Goal: Task Accomplishment & Management: Manage account settings

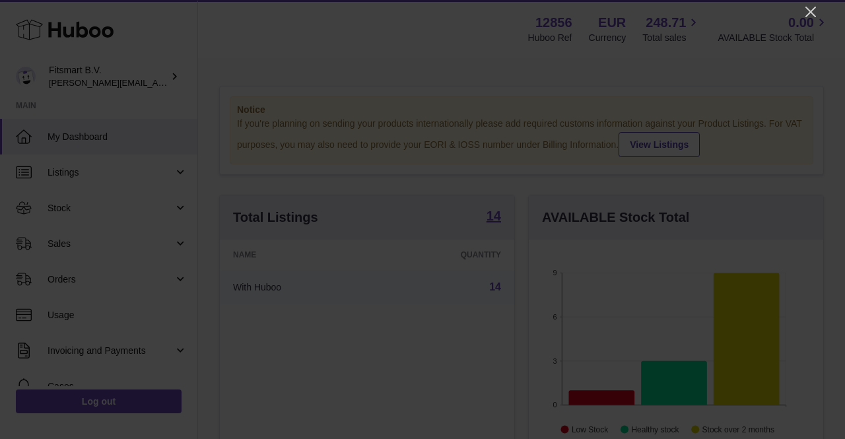
scroll to position [206, 294]
click at [813, 10] on icon "Close" at bounding box center [811, 12] width 16 height 16
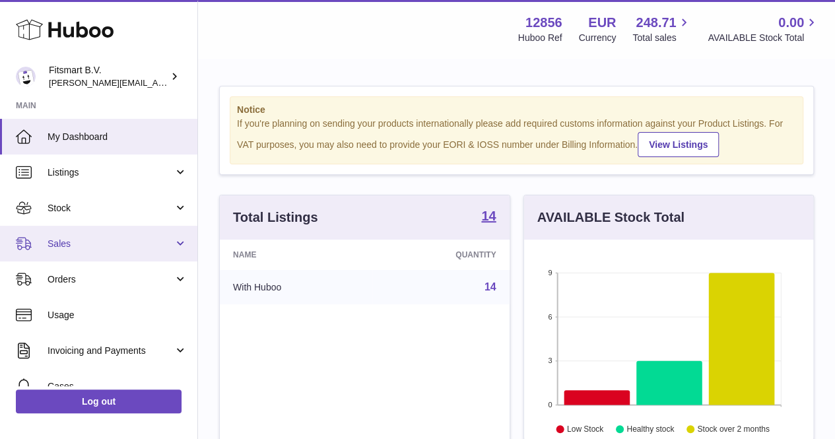
click at [84, 246] on span "Sales" at bounding box center [111, 244] width 126 height 13
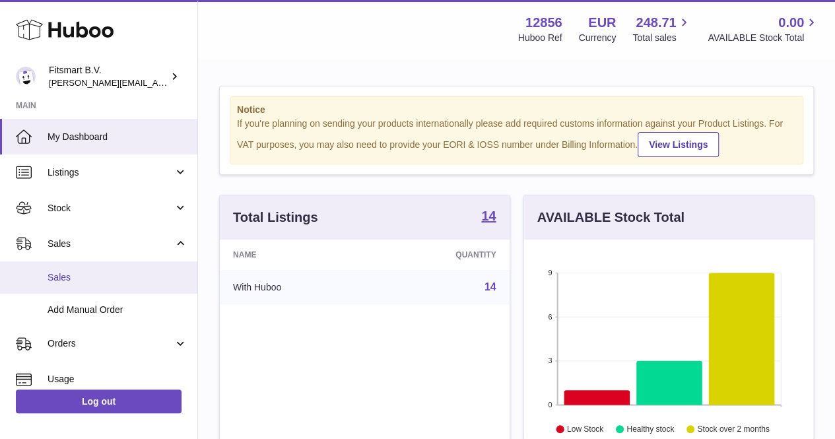
click at [79, 266] on link "Sales" at bounding box center [98, 277] width 197 height 32
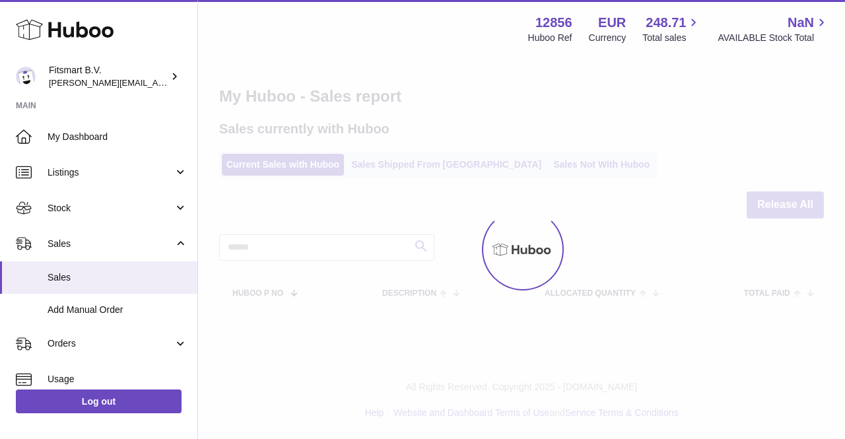
click at [410, 160] on div at bounding box center [521, 249] width 647 height 380
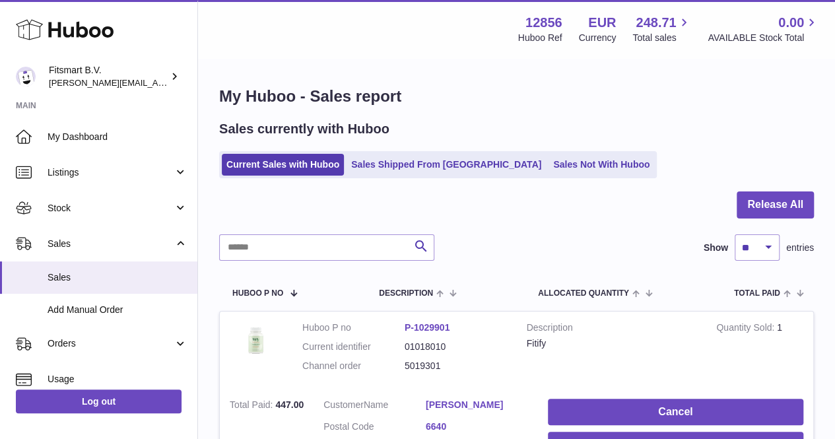
click at [410, 160] on link "Sales Shipped From [GEOGRAPHIC_DATA]" at bounding box center [446, 165] width 199 height 22
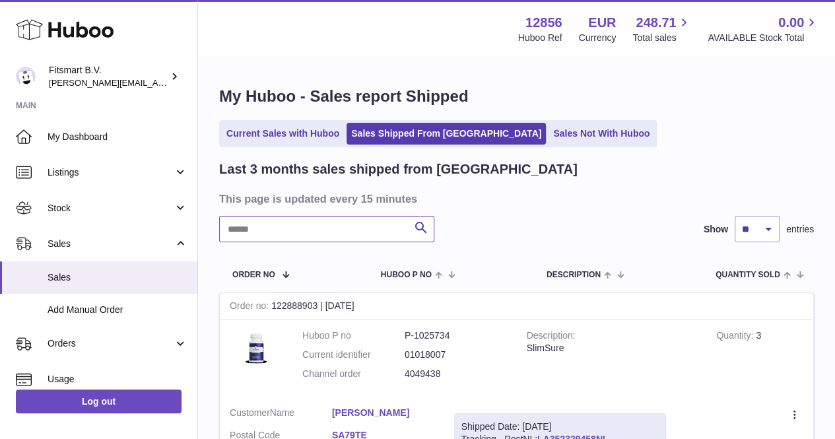
click at [319, 229] on input "text" at bounding box center [326, 229] width 215 height 26
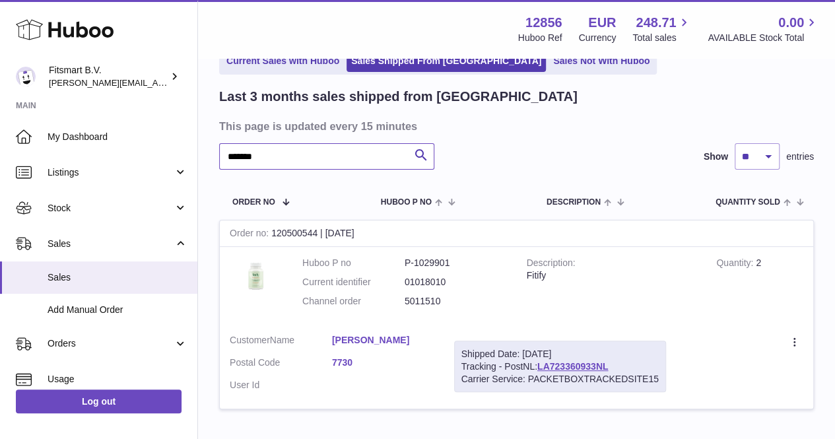
scroll to position [86, 0]
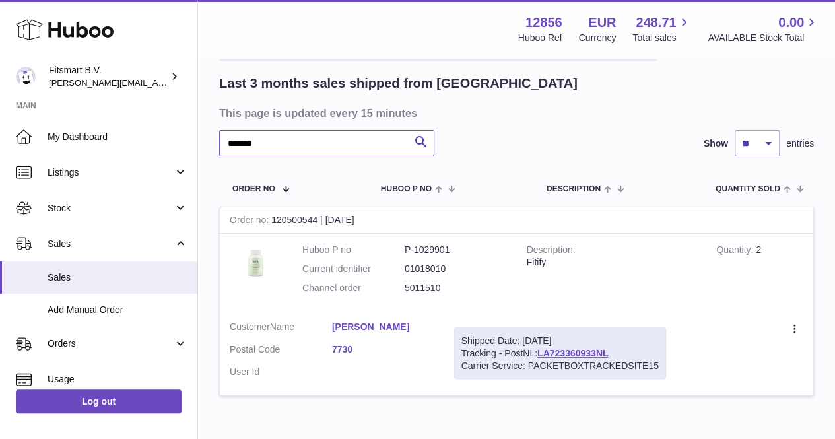
type input "*******"
drag, startPoint x: 491, startPoint y: 298, endPoint x: 388, endPoint y: 304, distance: 103.1
click at [388, 304] on td "Huboo P no P-1029901 Current identifier 01018010 Channel order 5011510" at bounding box center [404, 272] width 224 height 77
copy dl "5011510"
click at [374, 324] on link "Sylviane Hasquette" at bounding box center [383, 327] width 102 height 13
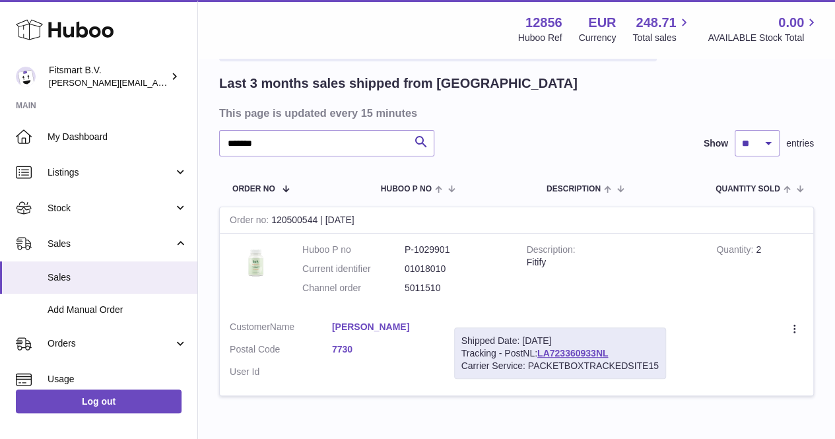
click at [591, 145] on div at bounding box center [417, 219] width 835 height 439
click at [320, 57] on div "Menu Huboo 12856 Huboo Ref EUR Currency 248.71 Total sales 0.00 AVAILABLE Stock…" at bounding box center [516, 29] width 637 height 58
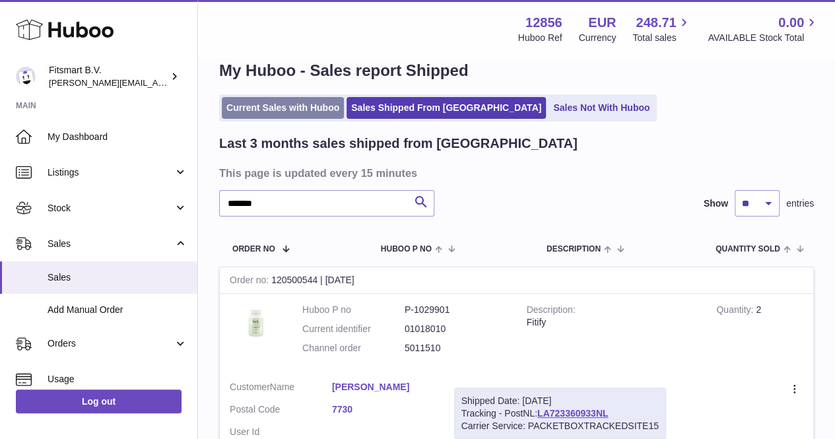
click at [293, 102] on link "Current Sales with Huboo" at bounding box center [283, 108] width 122 height 22
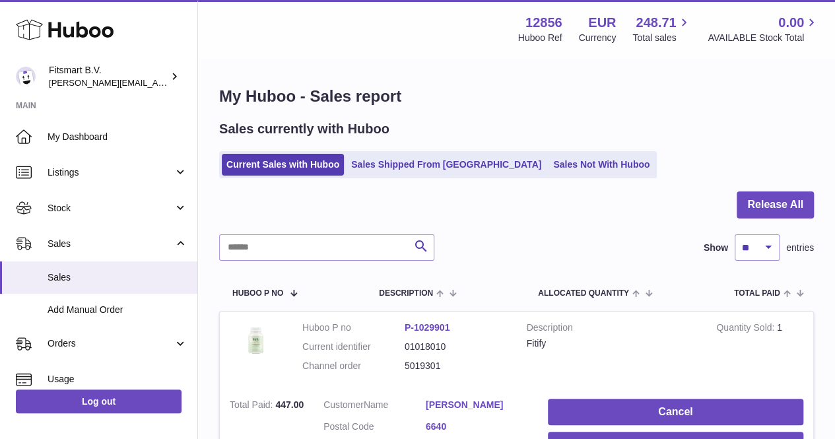
click at [232, 236] on input "text" at bounding box center [326, 247] width 215 height 26
paste input "*******"
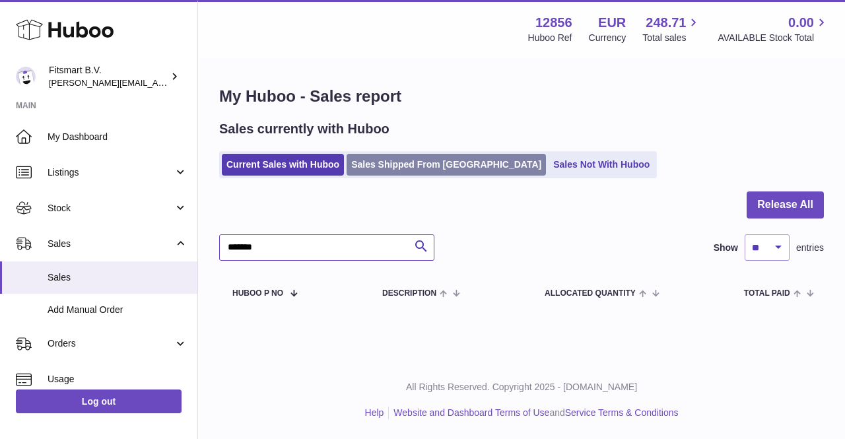
type input "*******"
click at [391, 166] on link "Sales Shipped From [GEOGRAPHIC_DATA]" at bounding box center [446, 165] width 199 height 22
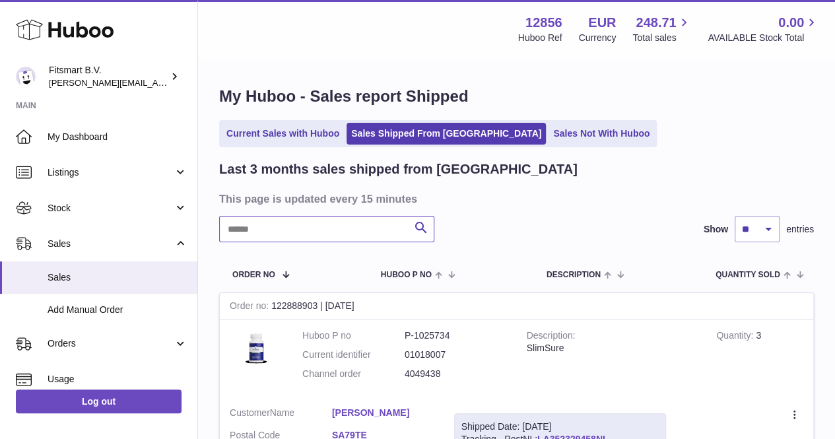
click at [284, 234] on input "text" at bounding box center [326, 229] width 215 height 26
paste input "*******"
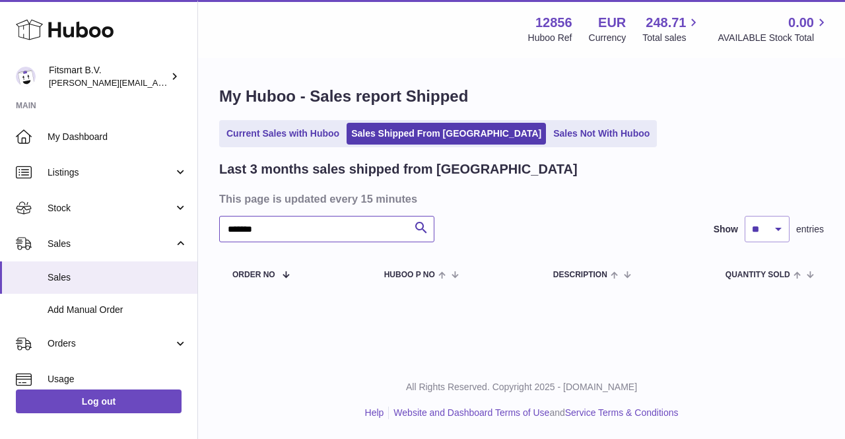
type input "*******"
click at [279, 131] on link "Current Sales with Huboo" at bounding box center [283, 134] width 122 height 22
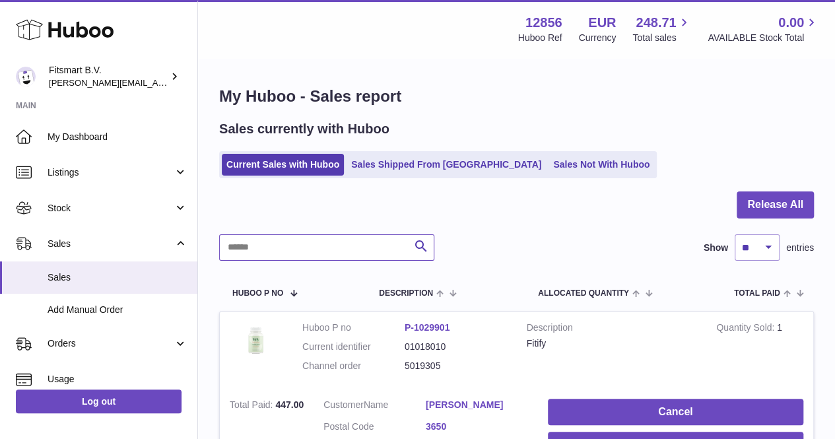
click at [286, 255] on input "text" at bounding box center [326, 247] width 215 height 26
paste input "*******"
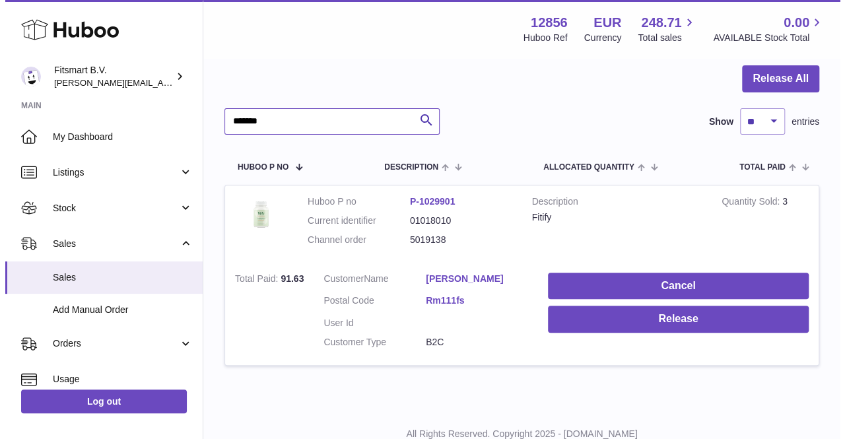
scroll to position [133, 0]
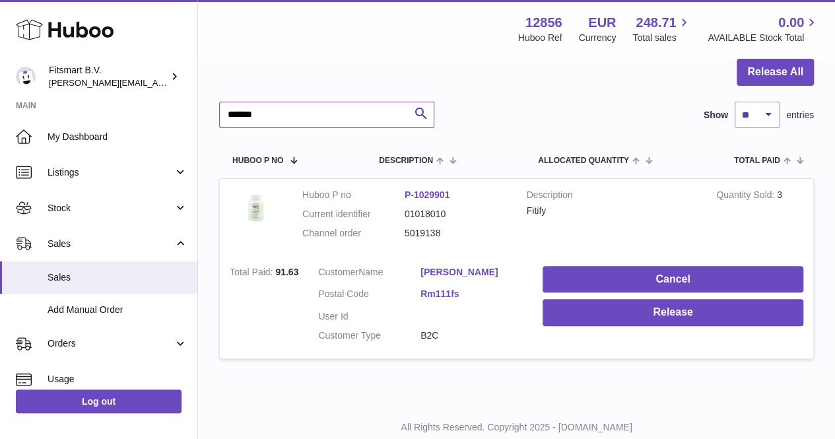
type input "*******"
click at [461, 273] on link "John Kavanagh" at bounding box center [471, 272] width 102 height 13
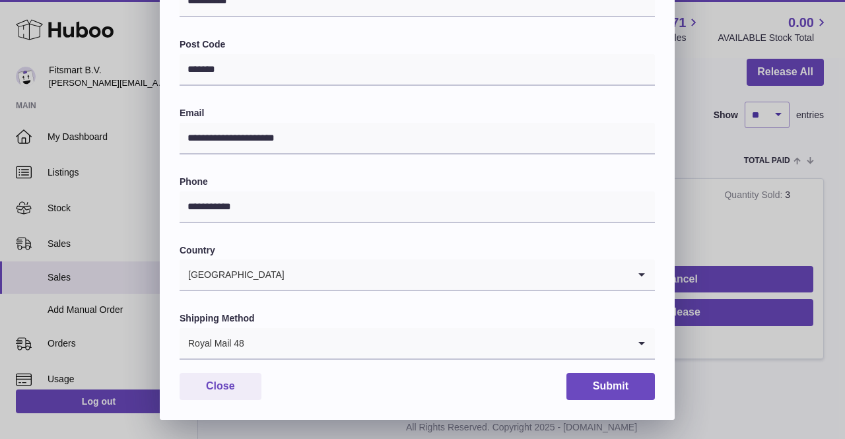
scroll to position [0, 0]
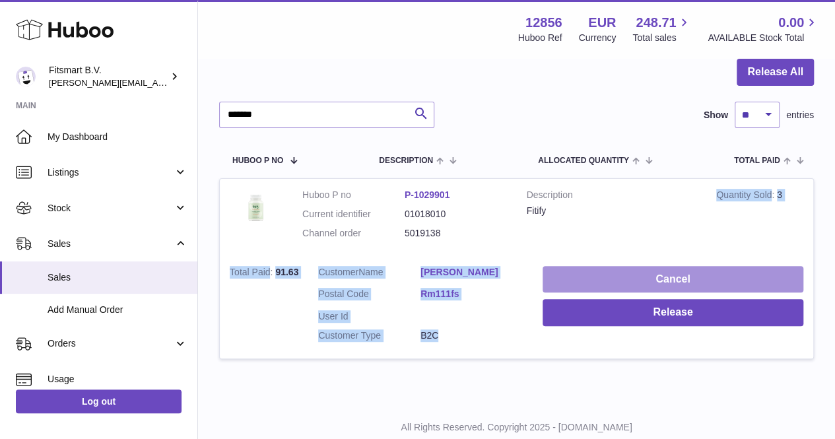
drag, startPoint x: 717, startPoint y: 195, endPoint x: 660, endPoint y: 279, distance: 101.6
click at [660, 279] on button "Cancel" at bounding box center [673, 279] width 261 height 27
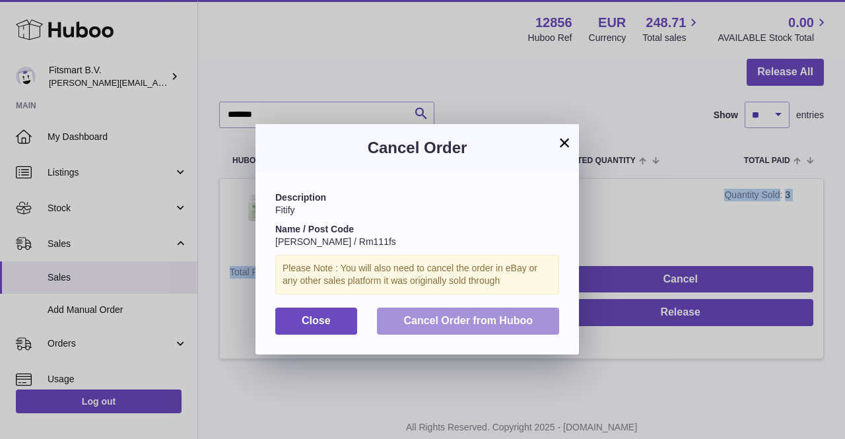
click at [481, 319] on span "Cancel Order from Huboo" at bounding box center [467, 320] width 129 height 11
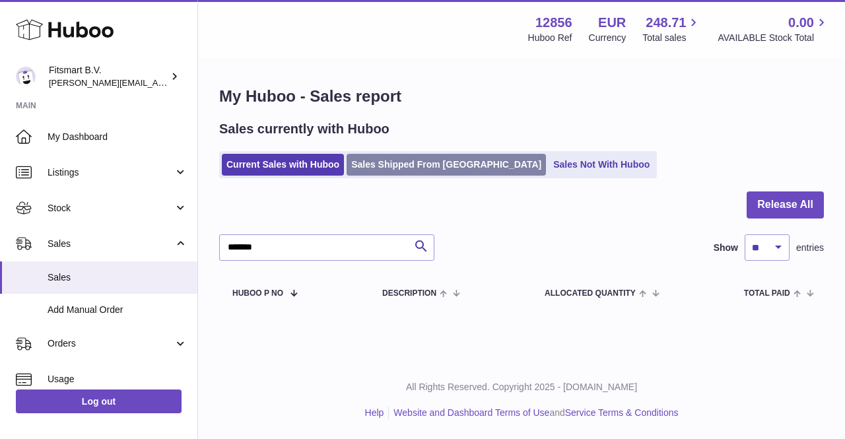
click at [414, 175] on link "Sales Shipped From [GEOGRAPHIC_DATA]" at bounding box center [446, 165] width 199 height 22
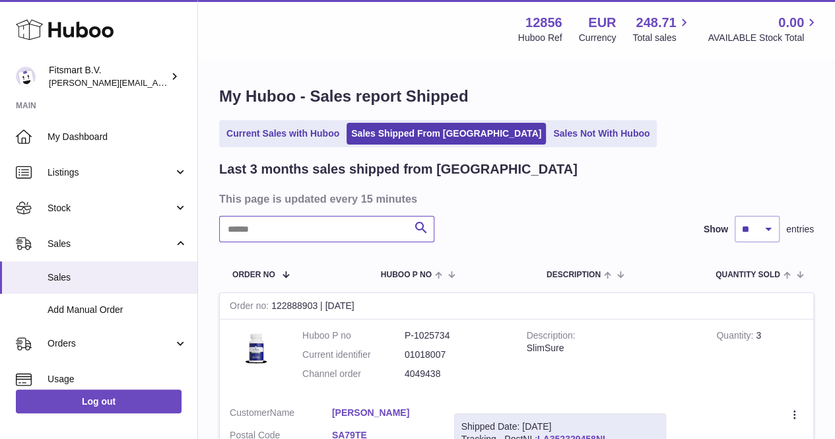
click at [339, 238] on input "text" at bounding box center [326, 229] width 215 height 26
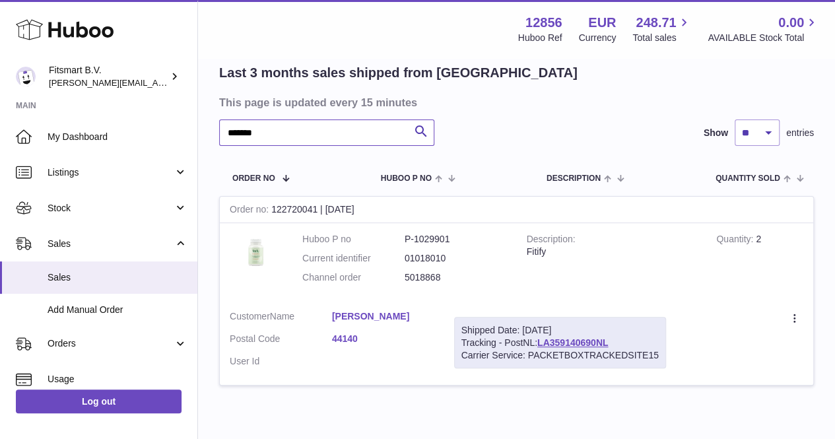
scroll to position [113, 0]
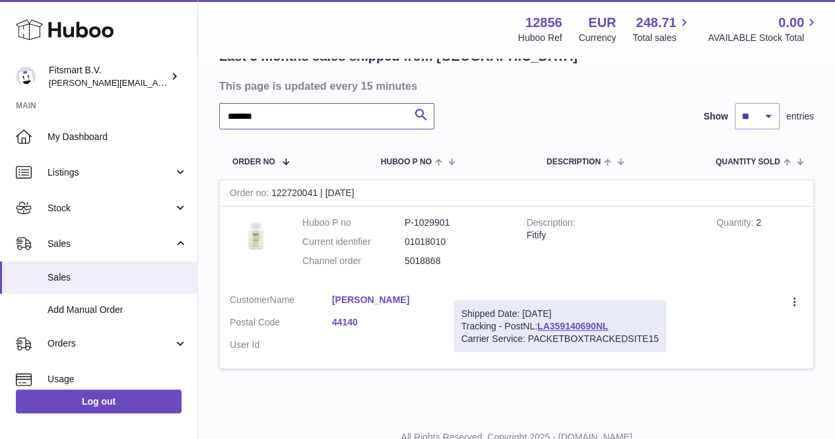
type input "*******"
click at [572, 329] on link "LA359140690NL" at bounding box center [572, 326] width 71 height 11
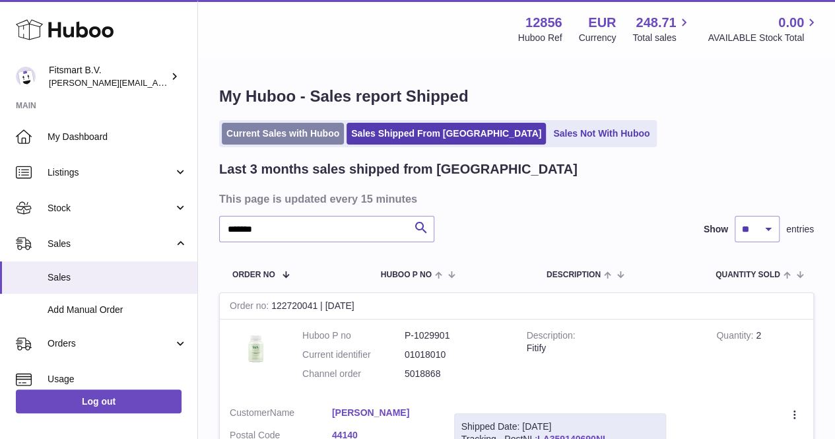
click at [242, 139] on link "Current Sales with Huboo" at bounding box center [283, 134] width 122 height 22
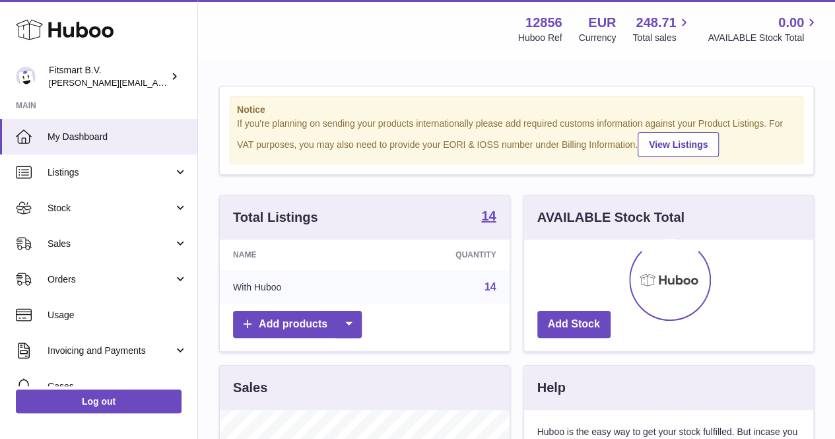
scroll to position [206, 289]
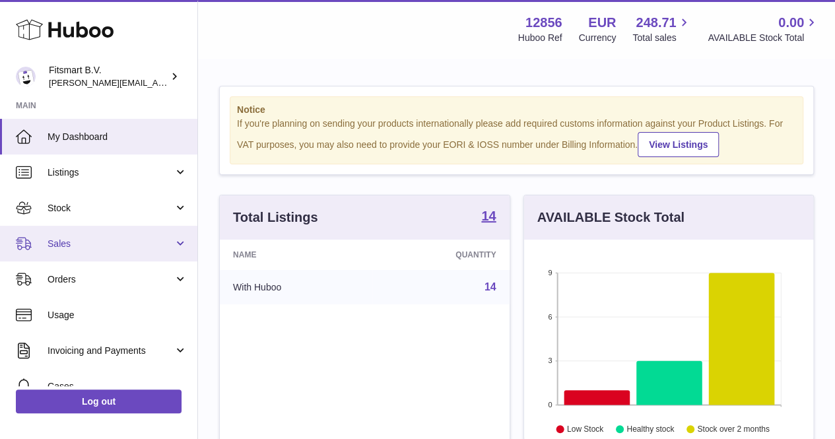
click at [95, 228] on link "Sales" at bounding box center [98, 244] width 197 height 36
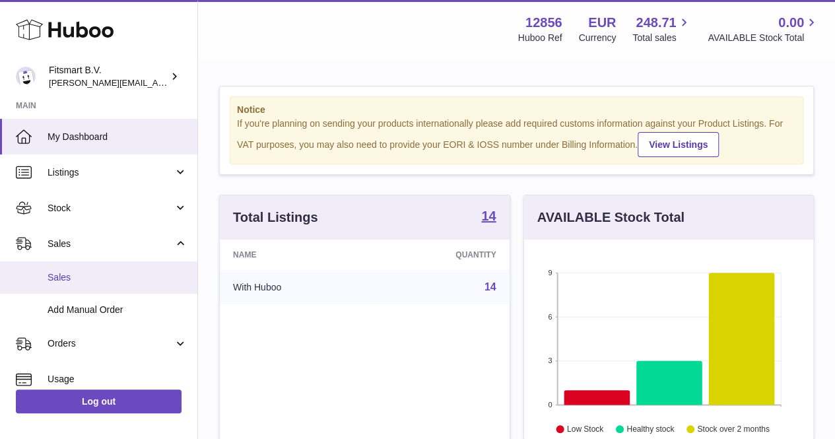
click at [83, 275] on span "Sales" at bounding box center [118, 277] width 140 height 13
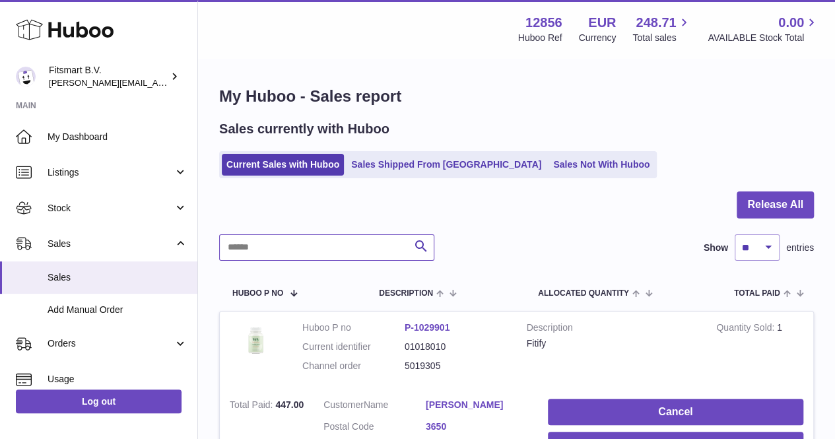
click at [334, 245] on input "text" at bounding box center [326, 247] width 215 height 26
paste input "*******"
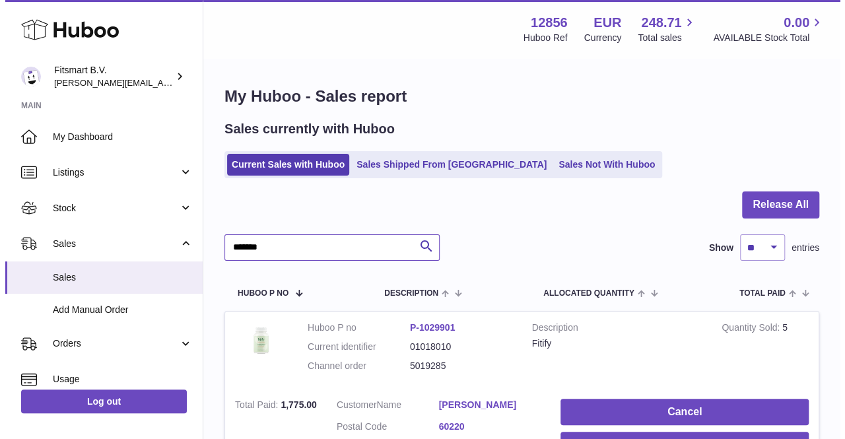
scroll to position [120, 0]
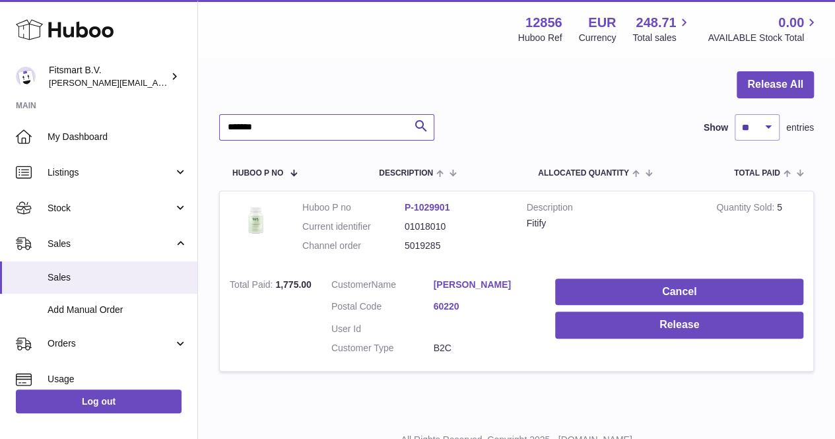
type input "*******"
click at [468, 282] on link "[PERSON_NAME]" at bounding box center [485, 285] width 102 height 13
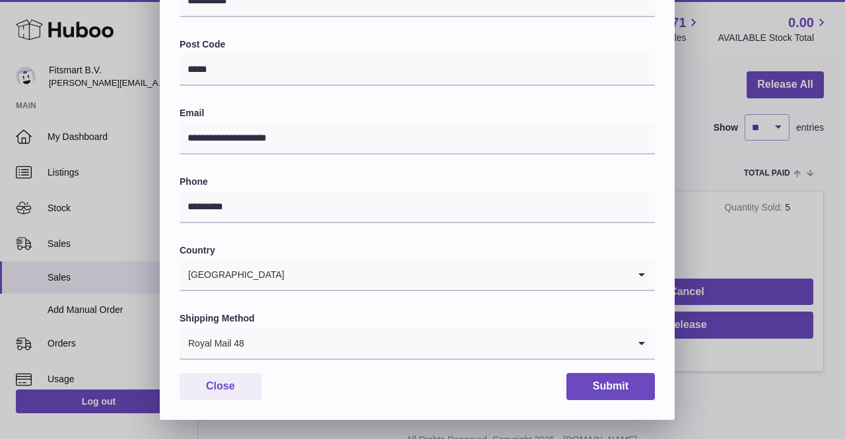
scroll to position [0, 0]
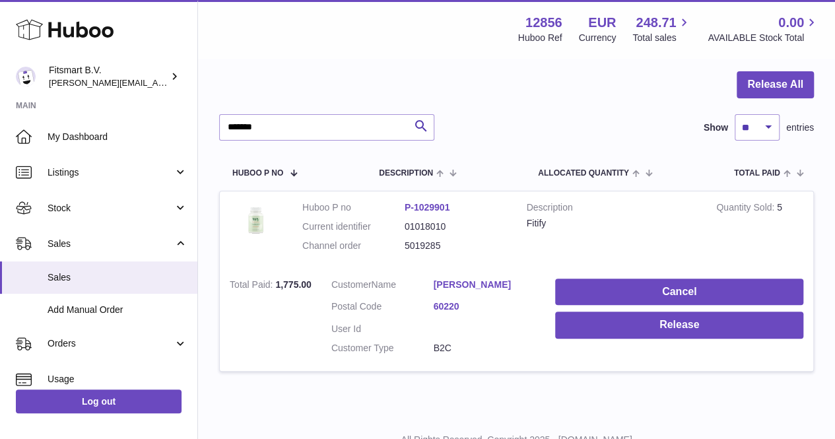
click at [730, 189] on div at bounding box center [417, 219] width 835 height 439
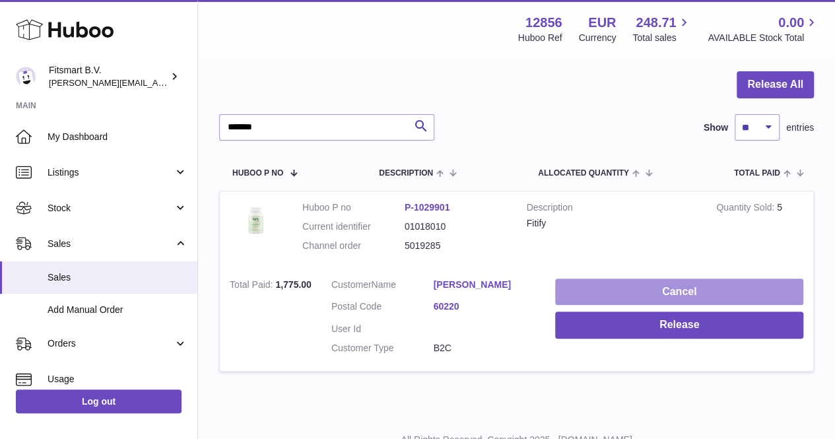
click at [671, 300] on button "Cancel" at bounding box center [679, 292] width 248 height 27
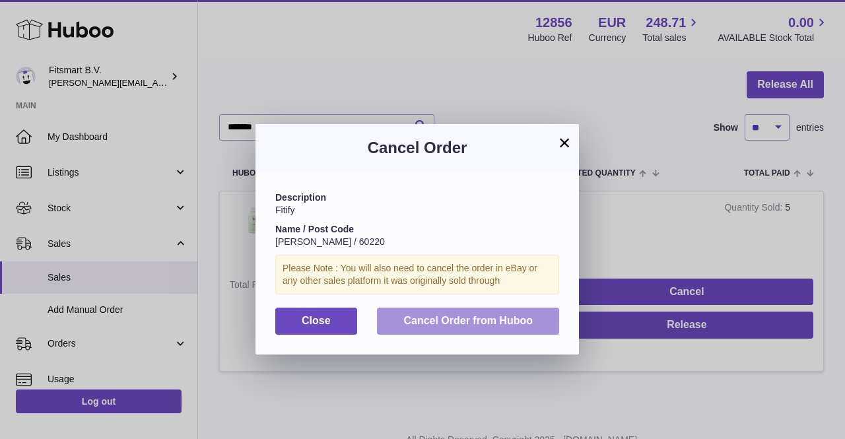
click at [513, 319] on span "Cancel Order from Huboo" at bounding box center [467, 320] width 129 height 11
